Goal: Task Accomplishment & Management: Manage account settings

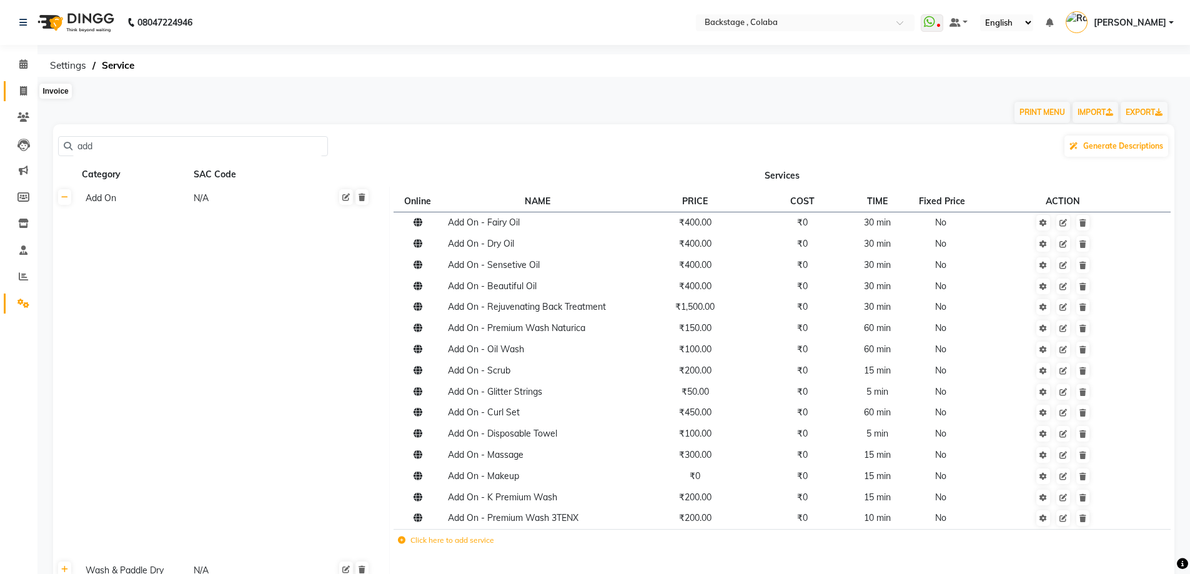
click at [20, 94] on icon at bounding box center [23, 90] width 7 height 9
select select "service"
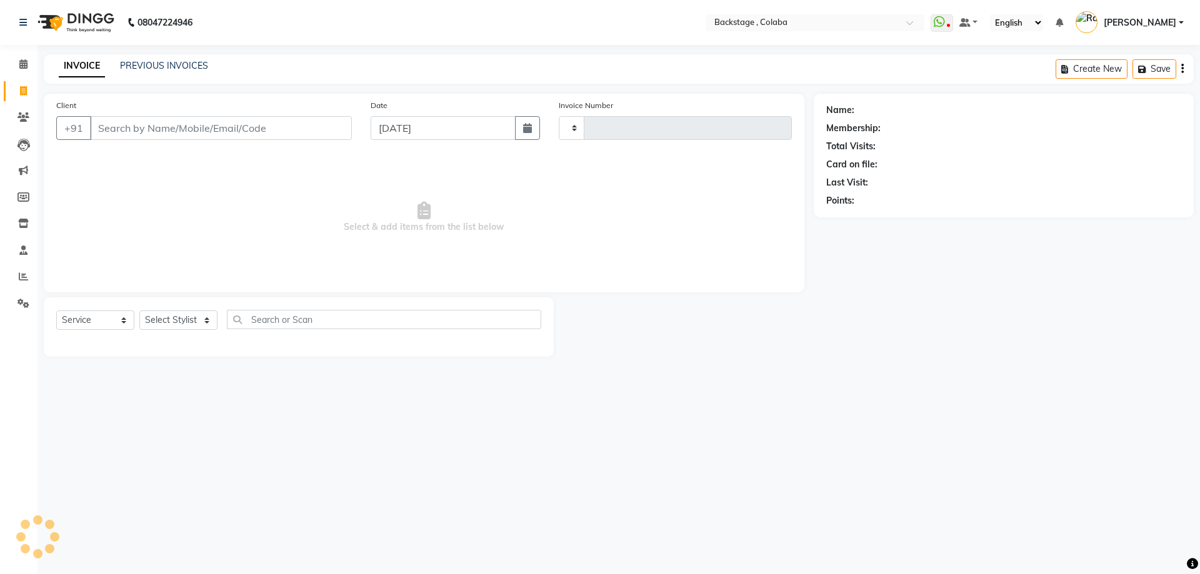
type input "1884"
select select "5451"
click at [162, 61] on link "PREVIOUS INVOICES" at bounding box center [164, 65] width 88 height 11
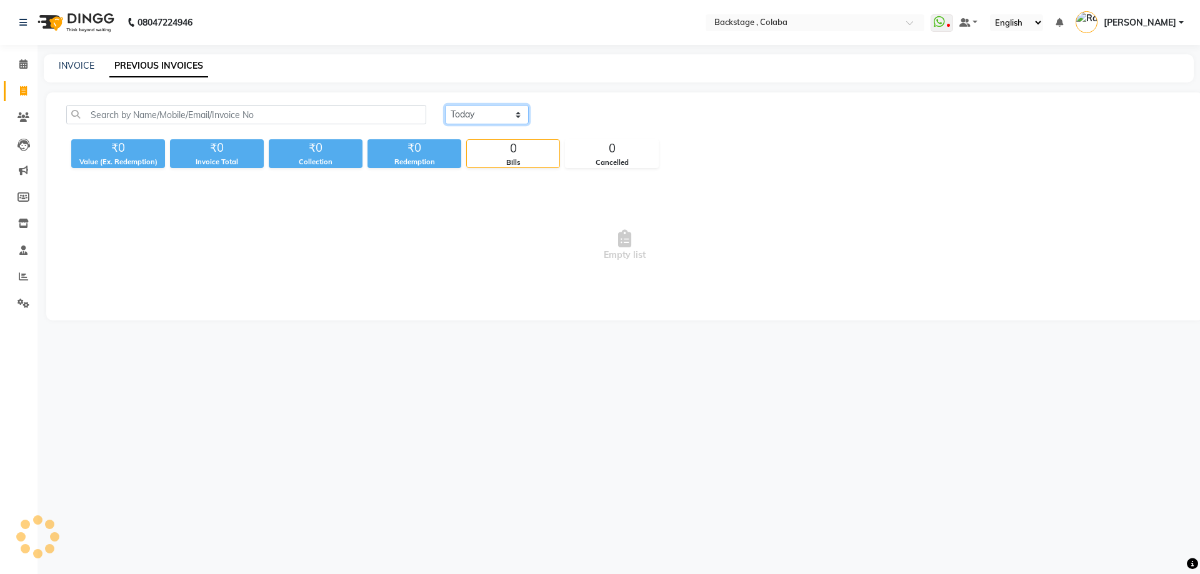
click at [503, 121] on select "[DATE] [DATE] Custom Range" at bounding box center [487, 114] width 84 height 19
select select "range"
click at [445, 105] on select "[DATE] [DATE] Custom Range" at bounding box center [487, 114] width 84 height 19
drag, startPoint x: 586, startPoint y: 115, endPoint x: 589, endPoint y: 122, distance: 7.5
click at [587, 115] on input "[DATE]" at bounding box center [588, 114] width 87 height 17
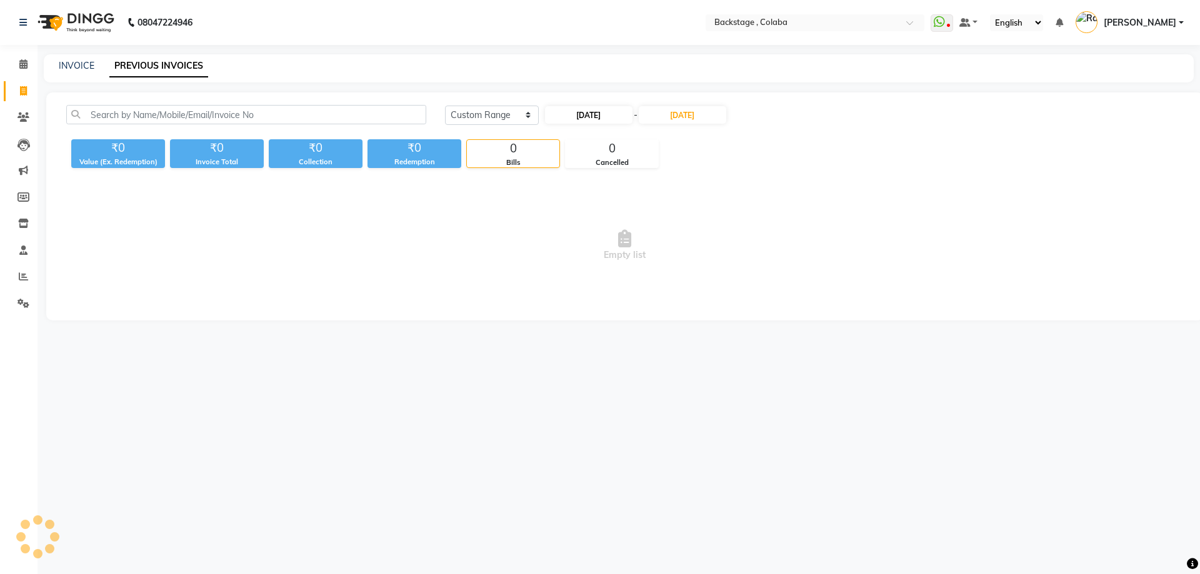
select select "9"
select select "2025"
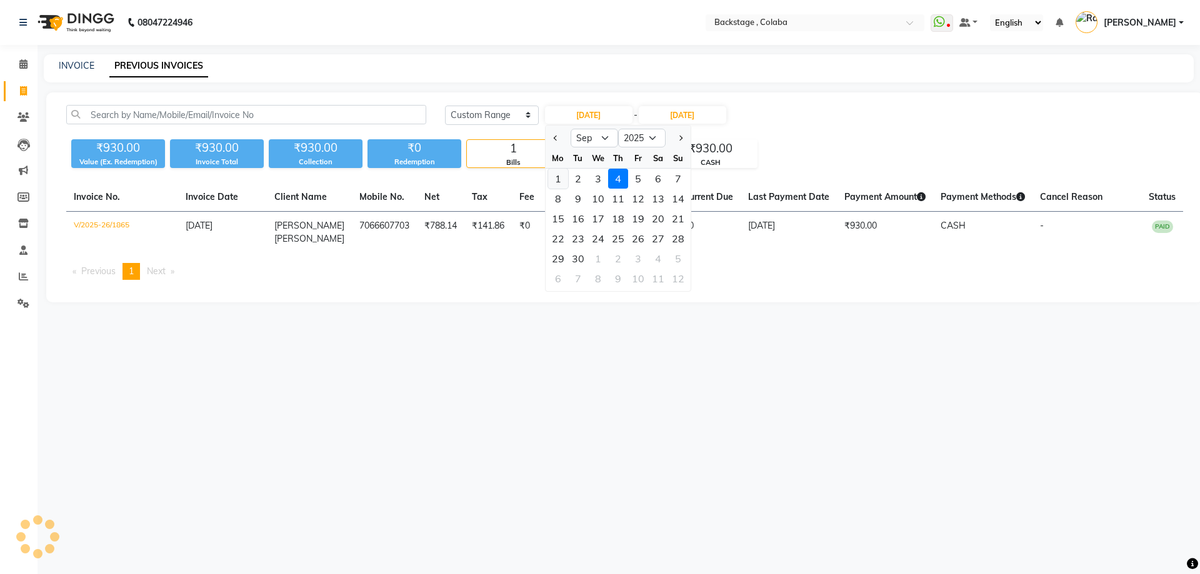
click at [560, 179] on div "1" at bounding box center [558, 179] width 20 height 20
type input "[DATE]"
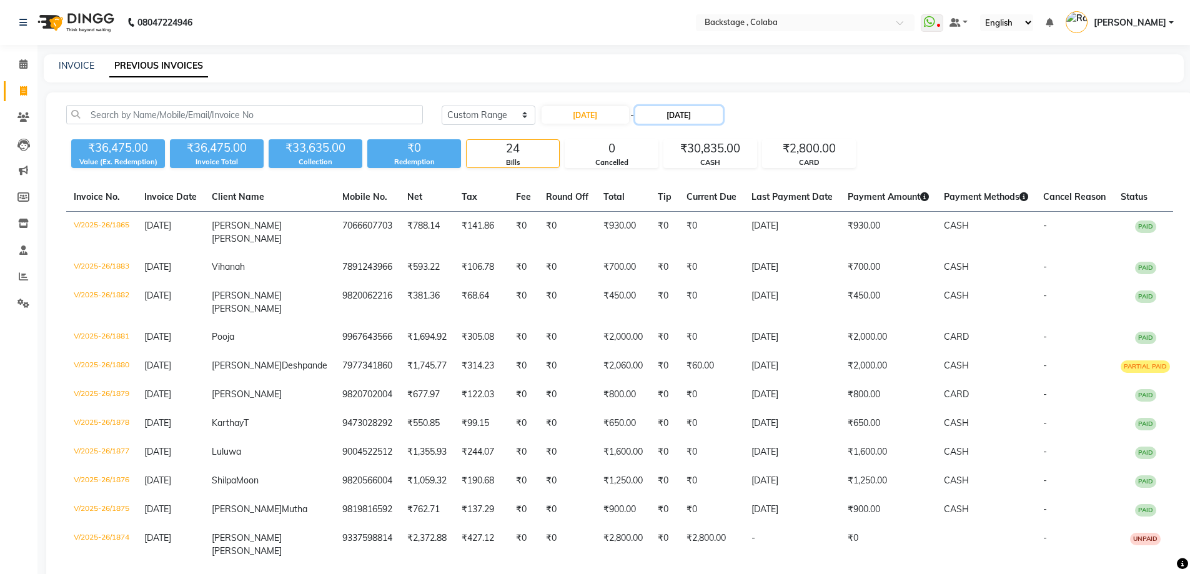
drag, startPoint x: 705, startPoint y: 115, endPoint x: 702, endPoint y: 122, distance: 7.5
click at [705, 116] on input "[DATE]" at bounding box center [678, 114] width 87 height 17
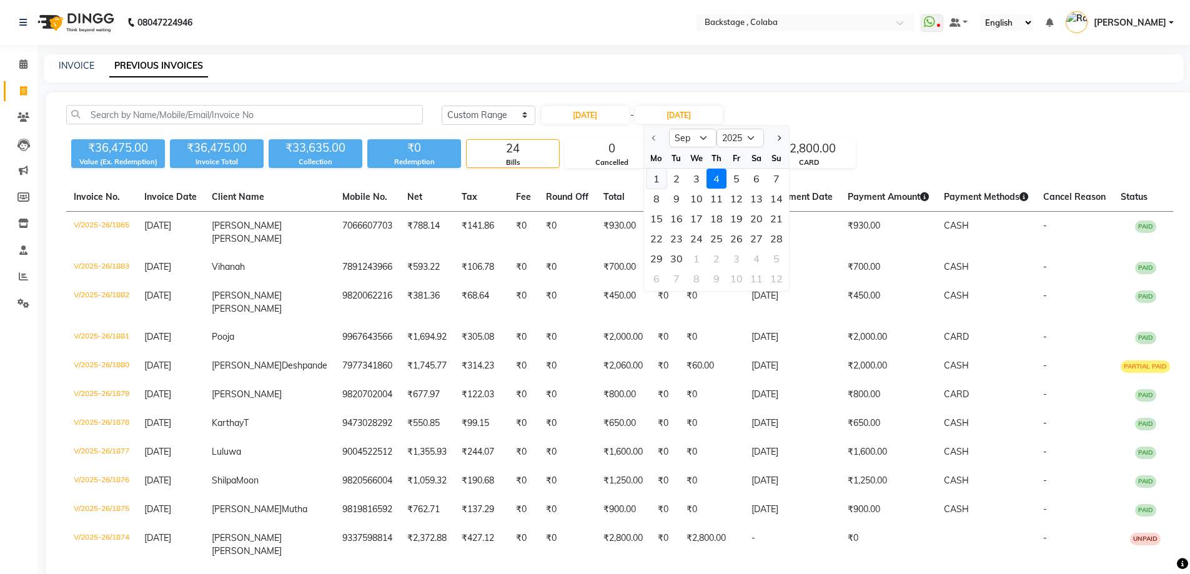
click at [662, 181] on div "1" at bounding box center [657, 179] width 20 height 20
type input "[DATE]"
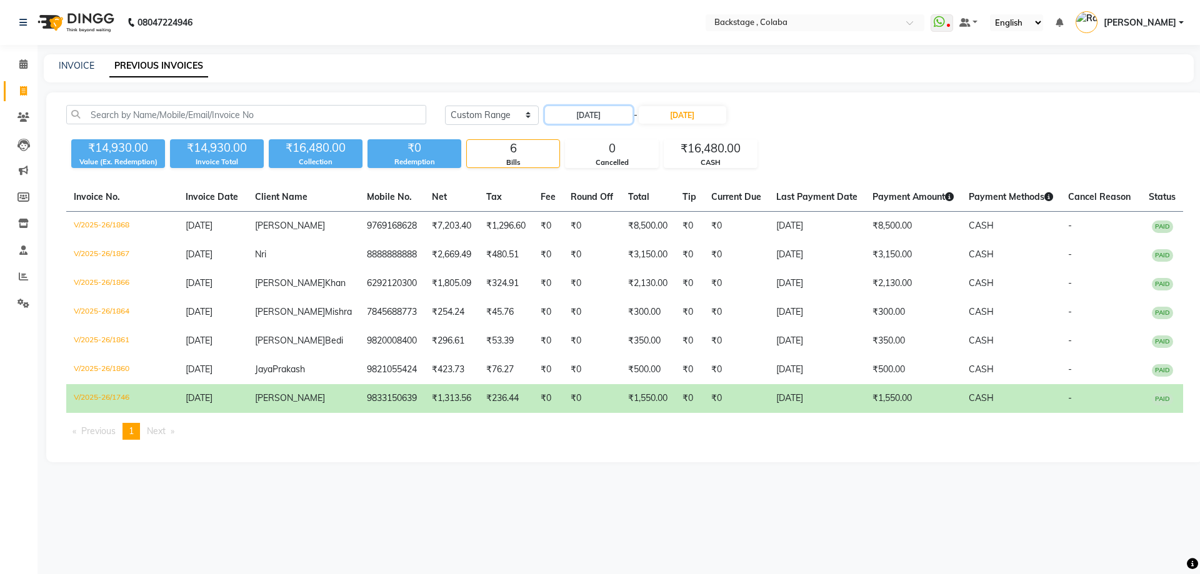
drag, startPoint x: 565, startPoint y: 110, endPoint x: 579, endPoint y: 124, distance: 19.4
click at [565, 110] on input "[DATE]" at bounding box center [588, 114] width 87 height 17
select select "9"
select select "2025"
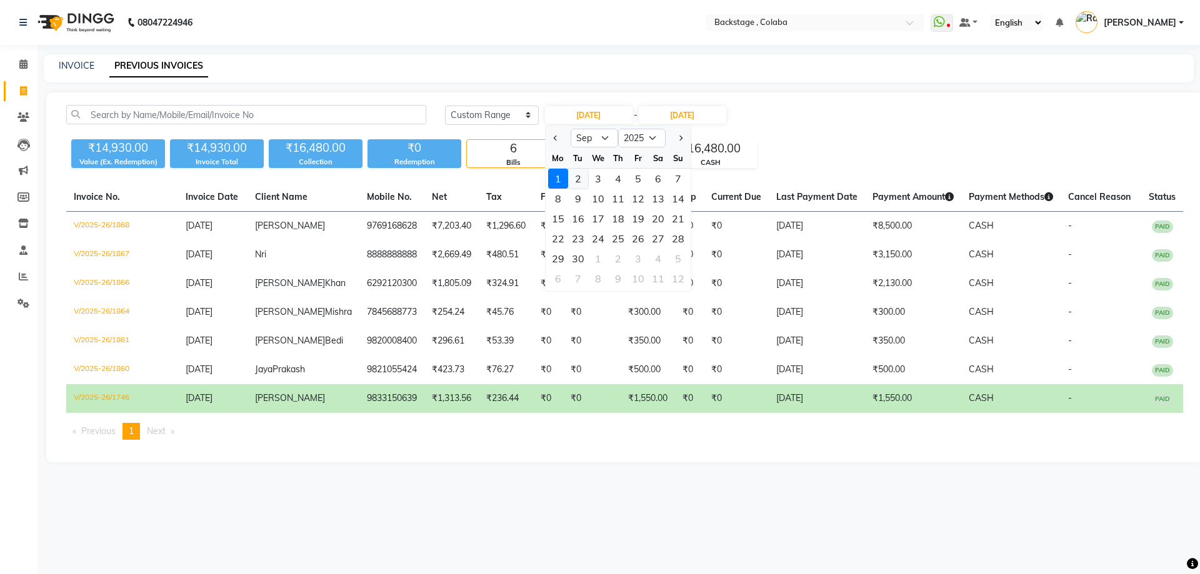
click at [586, 182] on div "2" at bounding box center [578, 179] width 20 height 20
type input "[DATE]"
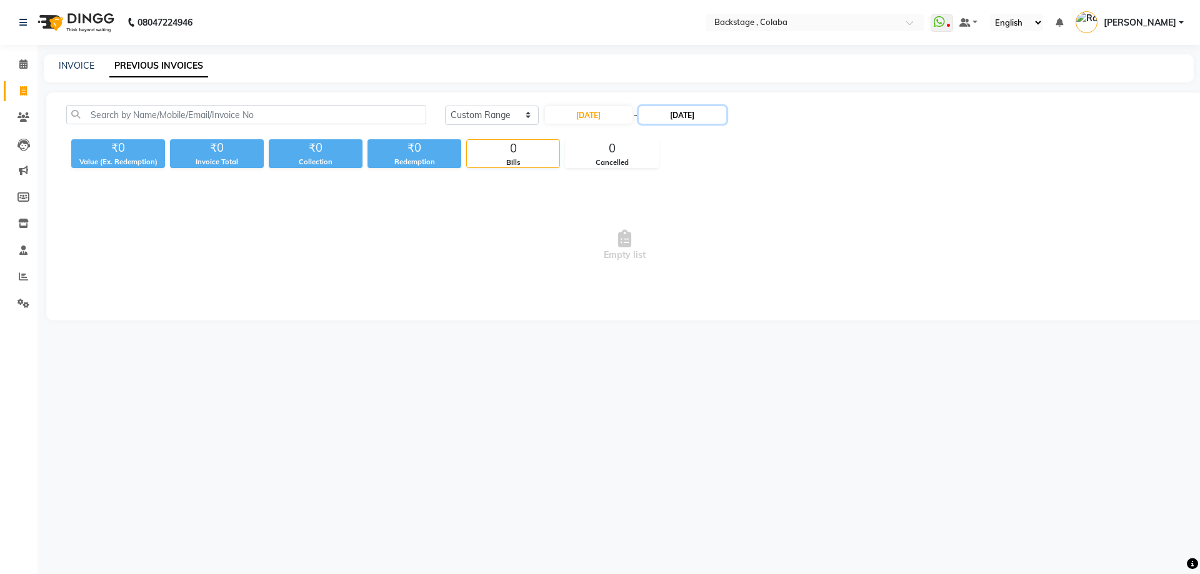
click at [692, 116] on input "[DATE]" at bounding box center [682, 114] width 87 height 17
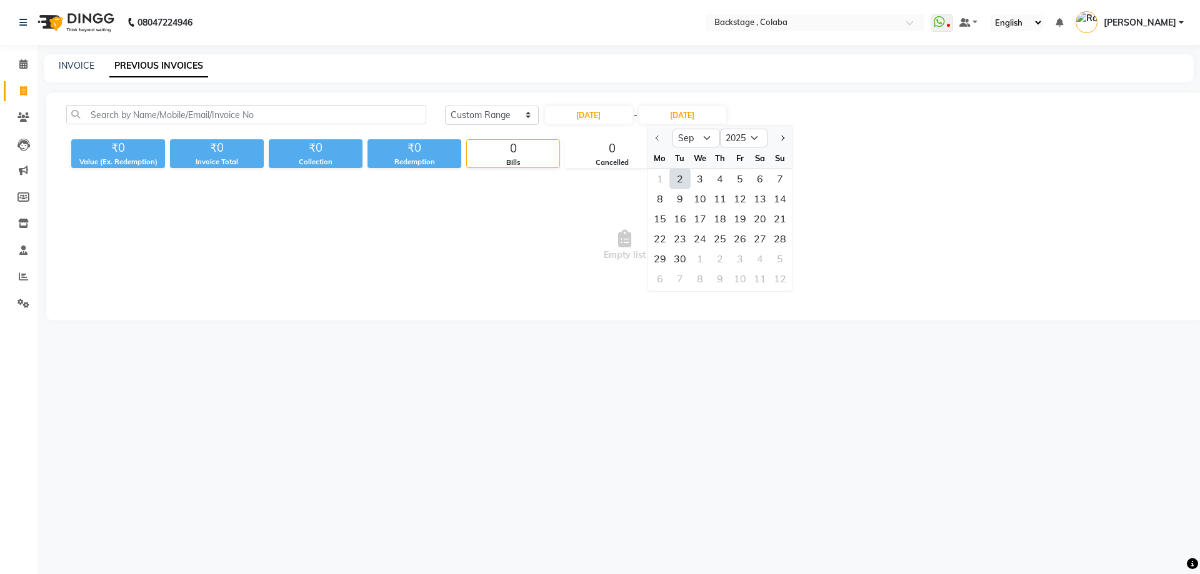
click at [679, 179] on div "2" at bounding box center [680, 179] width 20 height 20
type input "[DATE]"
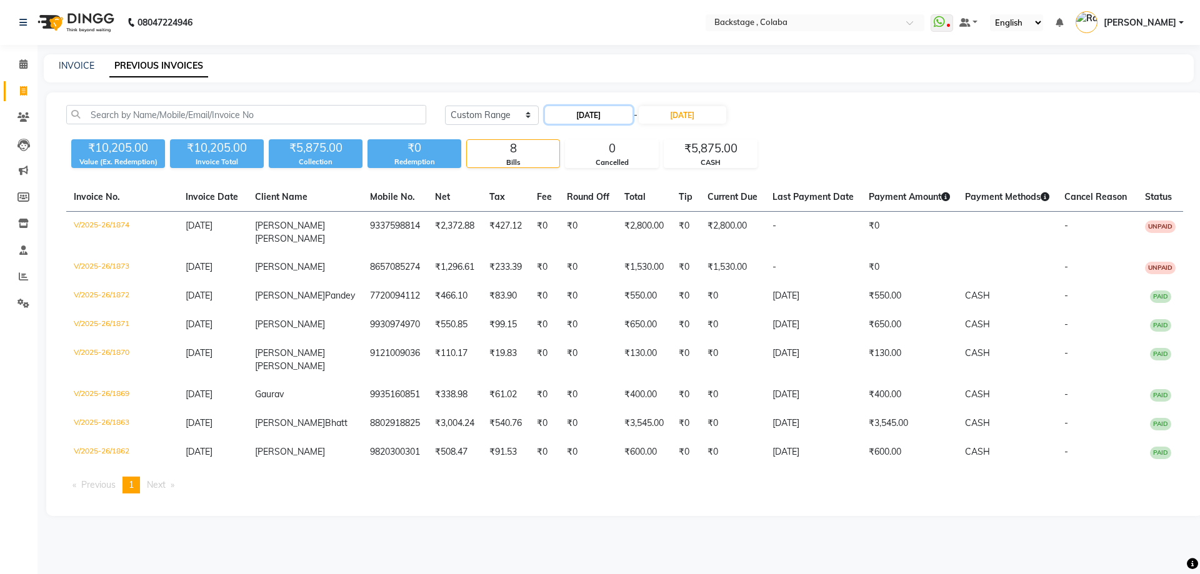
click at [581, 118] on input "[DATE]" at bounding box center [588, 114] width 87 height 17
select select "9"
select select "2025"
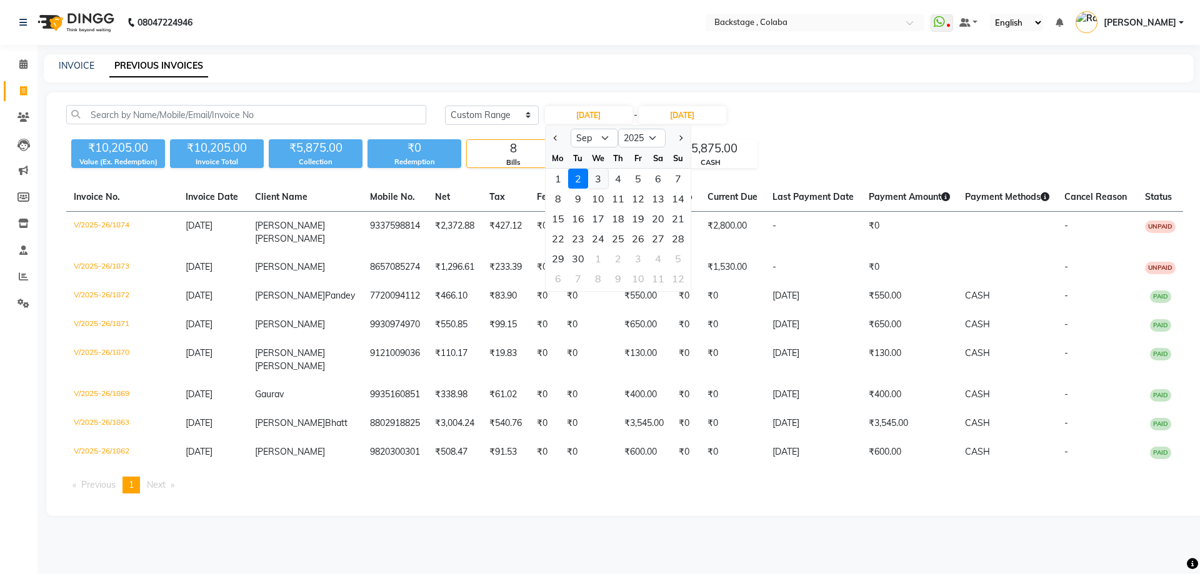
click at [598, 177] on div "3" at bounding box center [598, 179] width 20 height 20
type input "[DATE]"
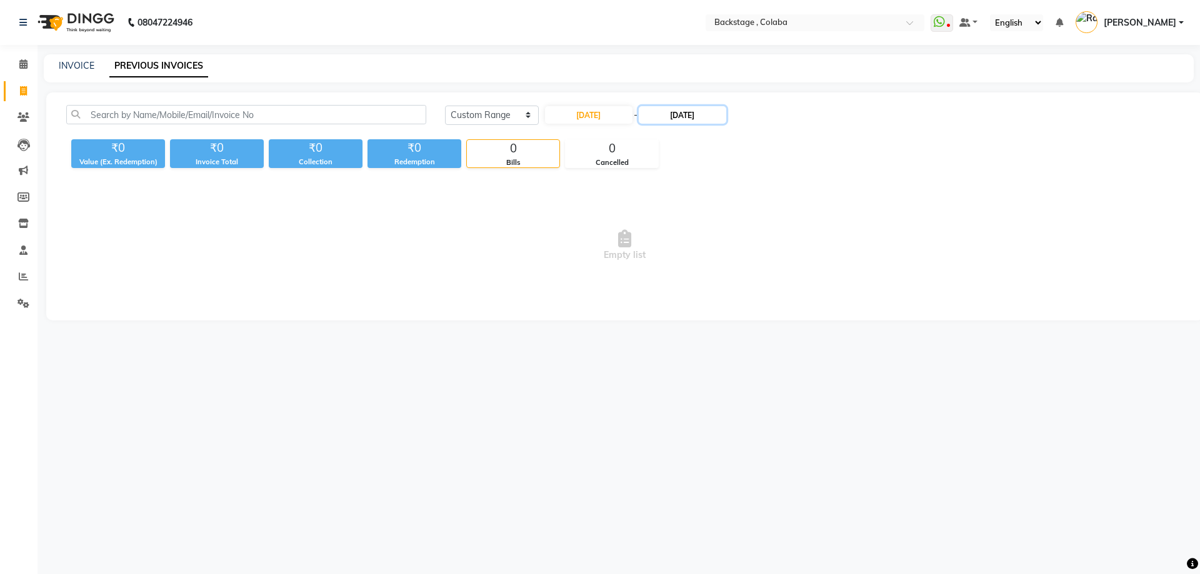
click at [680, 120] on input "[DATE]" at bounding box center [682, 114] width 87 height 17
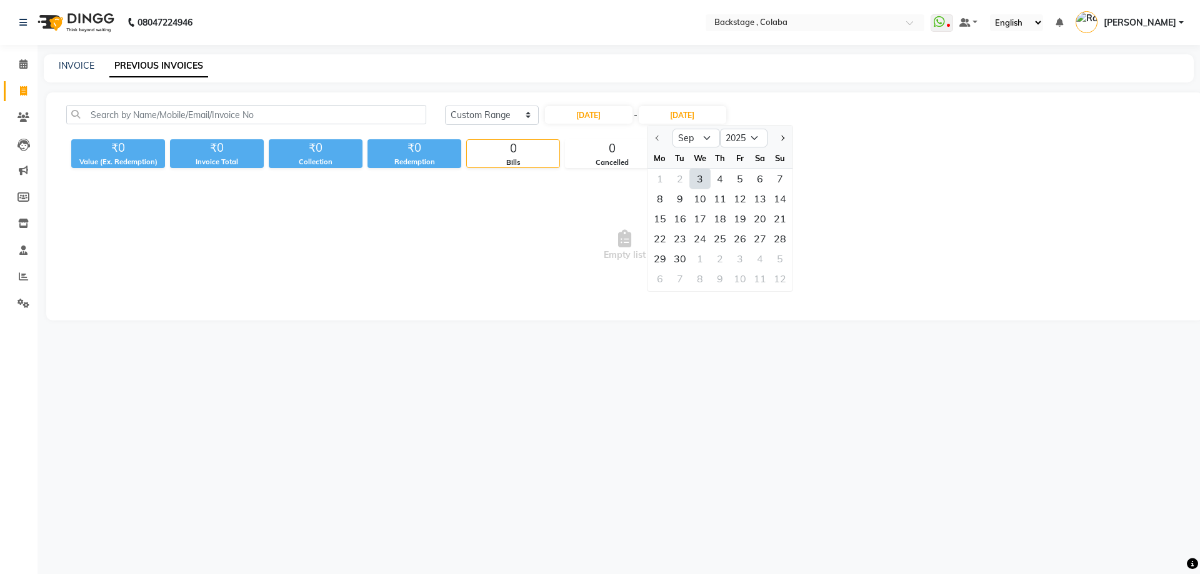
click at [697, 182] on div "3" at bounding box center [700, 179] width 20 height 20
type input "[DATE]"
